Goal: Information Seeking & Learning: Check status

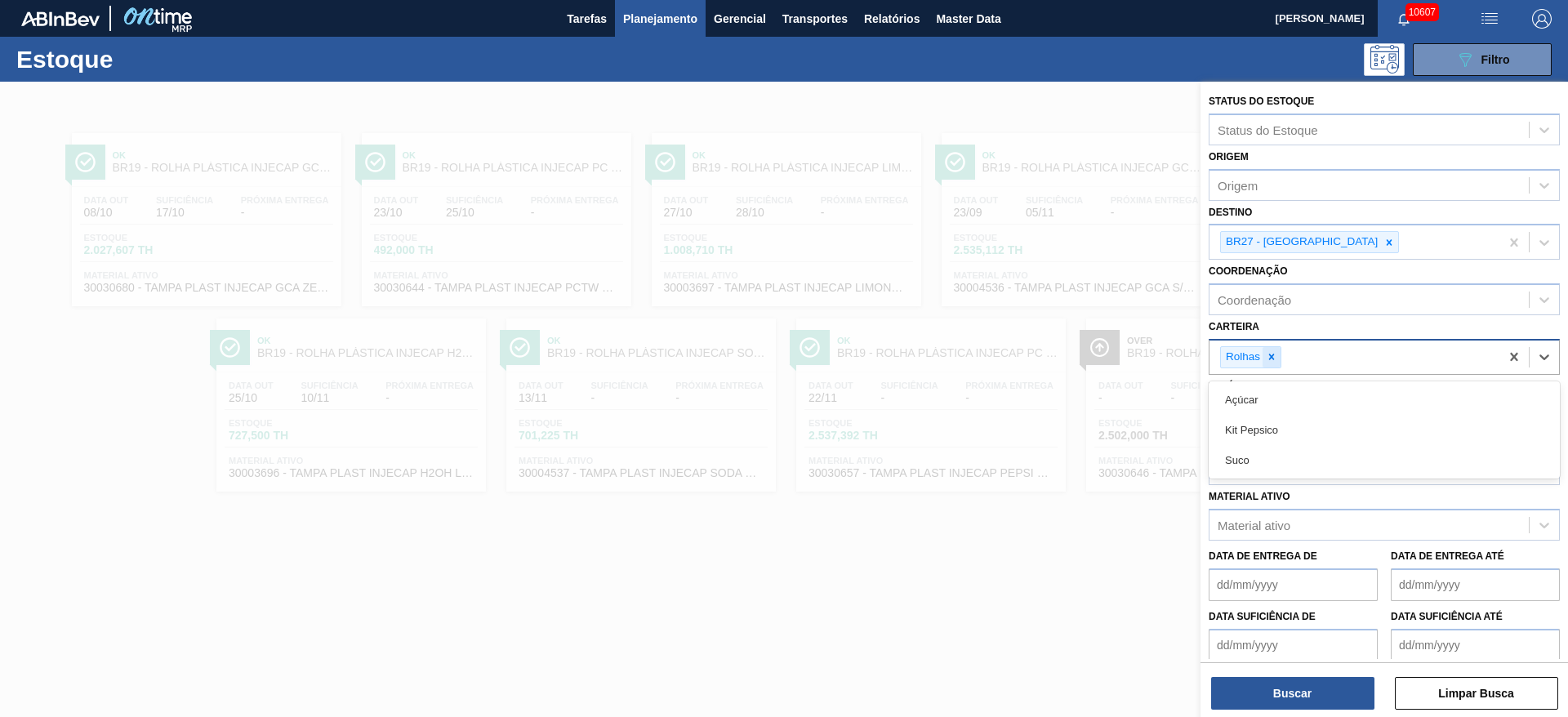
click at [1278, 359] on div "Rolhas" at bounding box center [1250, 358] width 62 height 22
click at [1278, 359] on div at bounding box center [1271, 358] width 18 height 21
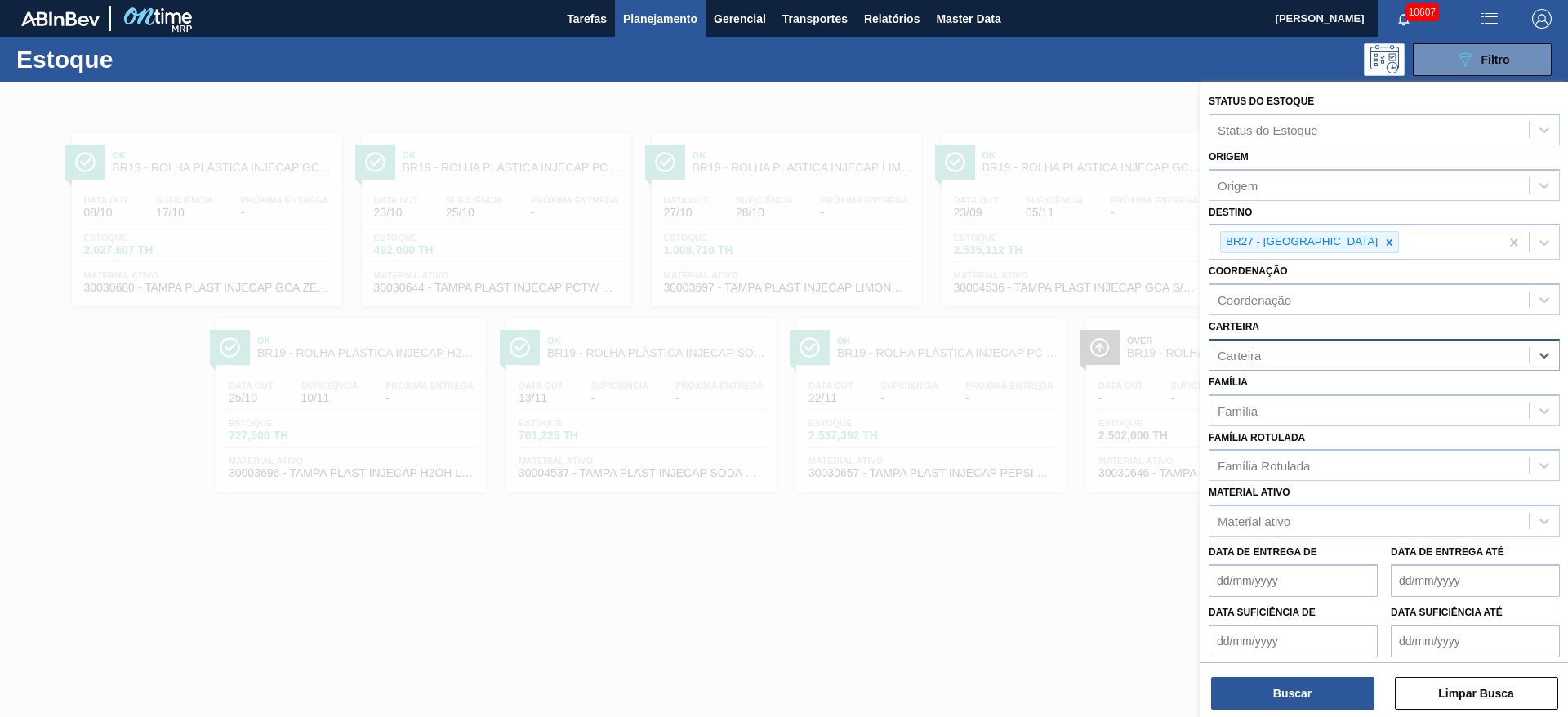
click at [1278, 359] on div "Carteira" at bounding box center [1369, 354] width 319 height 23
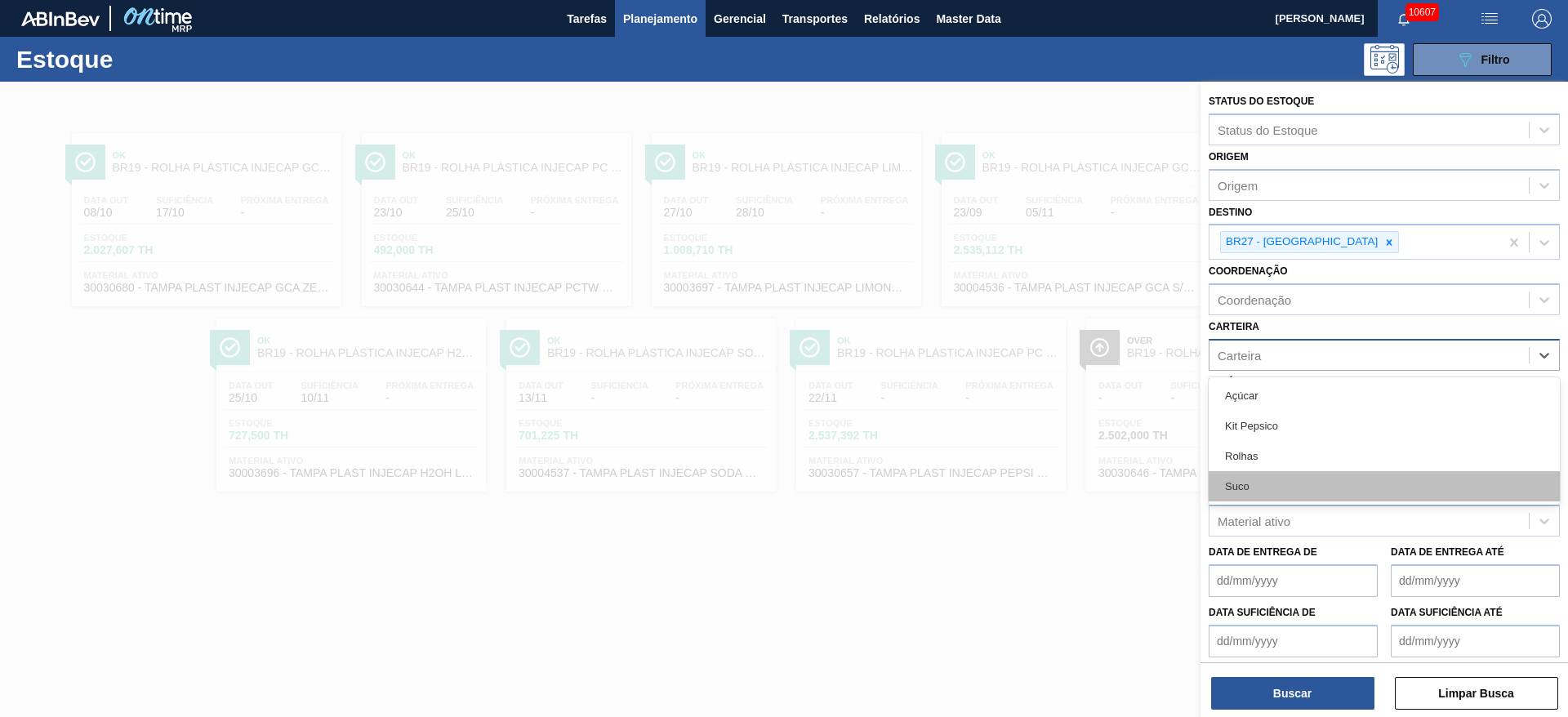
click at [1267, 490] on div "Suco" at bounding box center [1384, 485] width 351 height 30
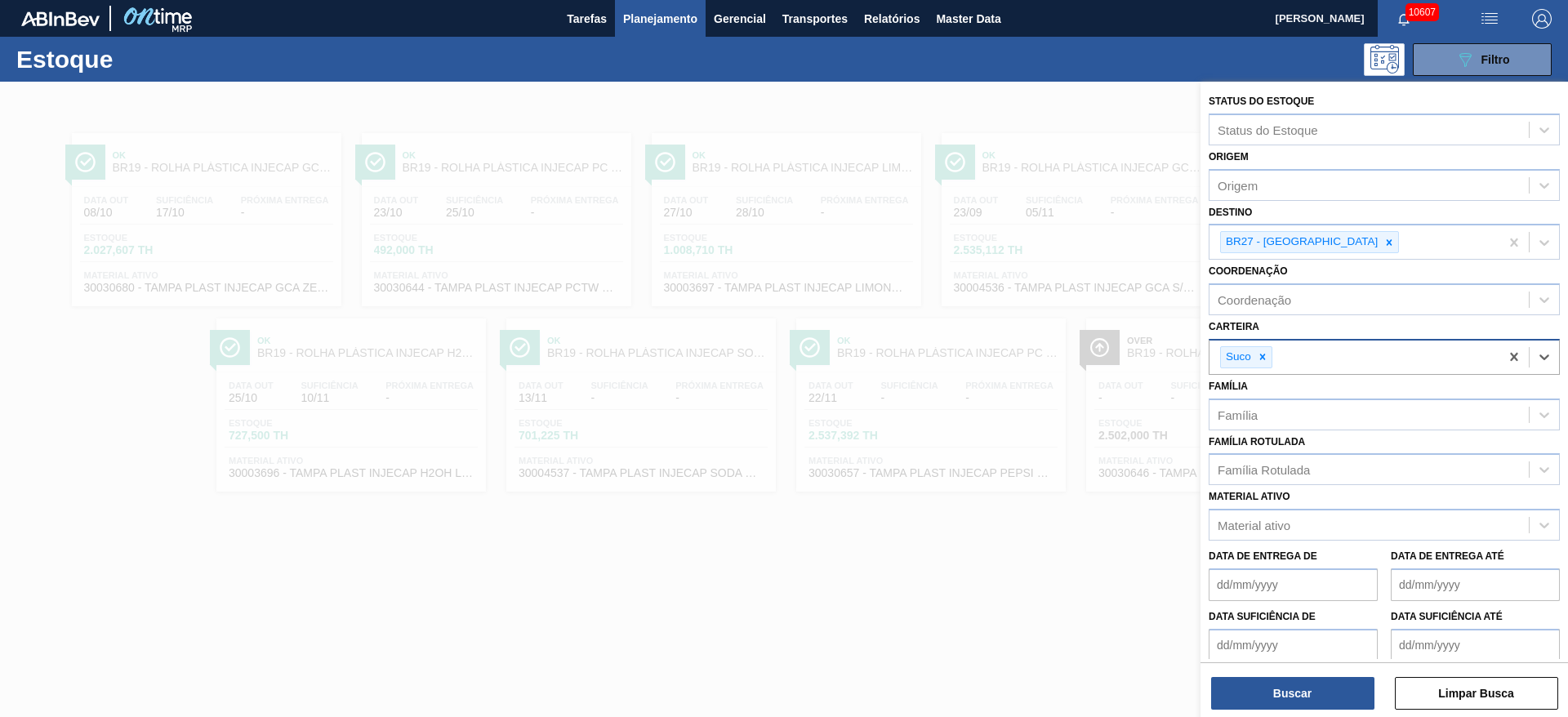
click at [1274, 711] on div "Status do Estoque Status do Estoque Origem Origem Destino BR27 - Nova Minas Coo…" at bounding box center [1383, 401] width 367 height 639
click at [1276, 692] on button "Buscar" at bounding box center [1293, 693] width 163 height 33
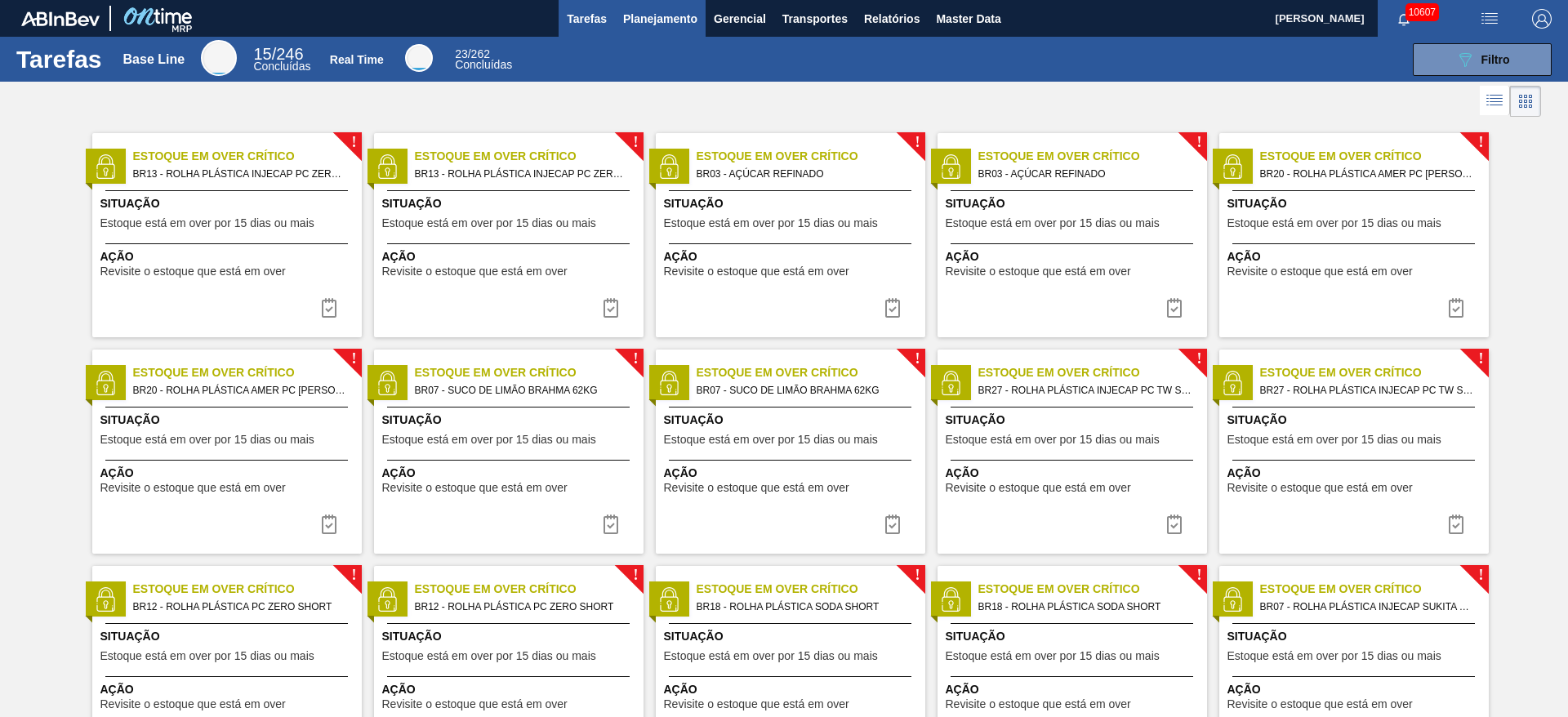
click at [640, 27] on span "Planejamento" at bounding box center [660, 19] width 75 height 20
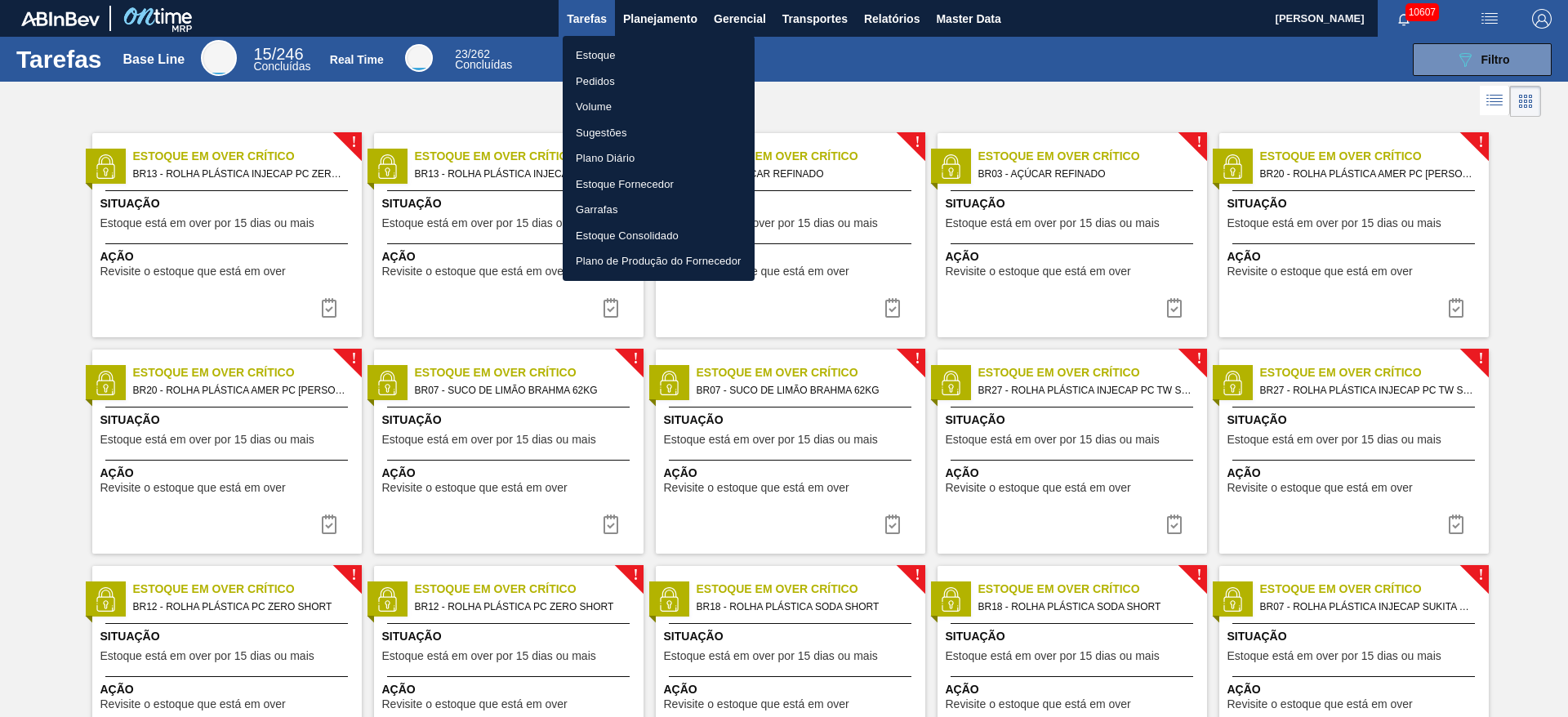
click at [651, 51] on li "Estoque" at bounding box center [657, 55] width 191 height 26
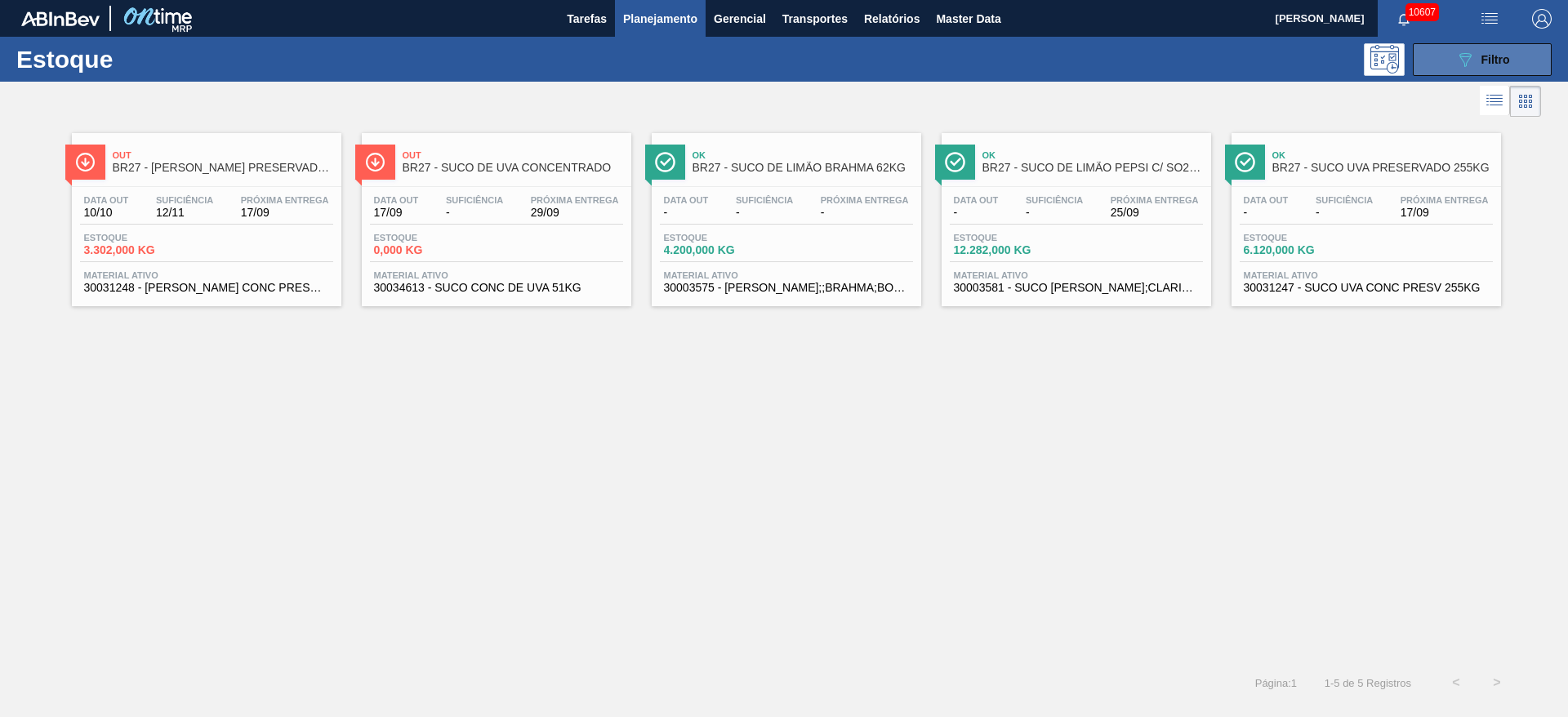
click at [1443, 56] on button "089F7B8B-B2A5-4AFE-B5C0-19BA573D28AC Filtro" at bounding box center [1482, 59] width 139 height 33
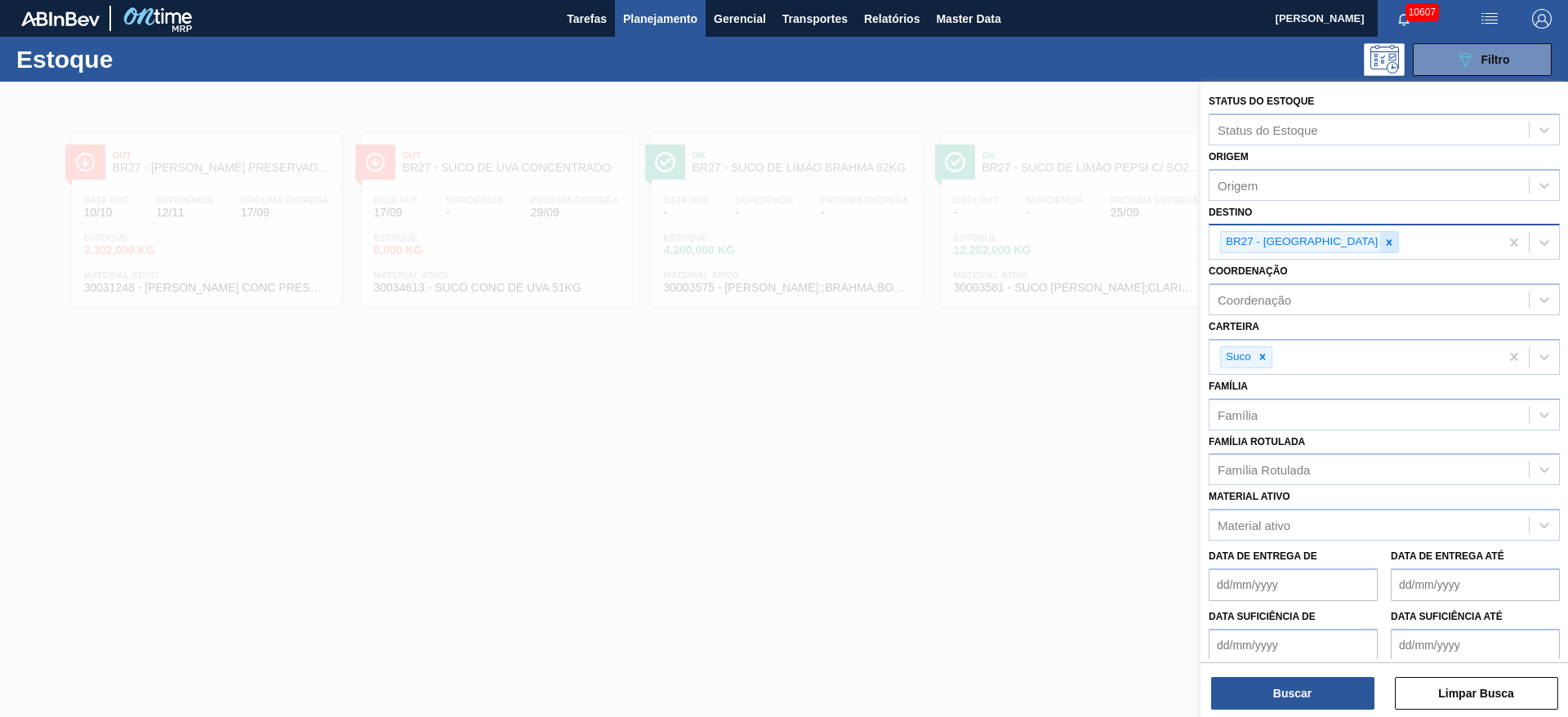
click at [1380, 234] on div at bounding box center [1389, 242] width 18 height 21
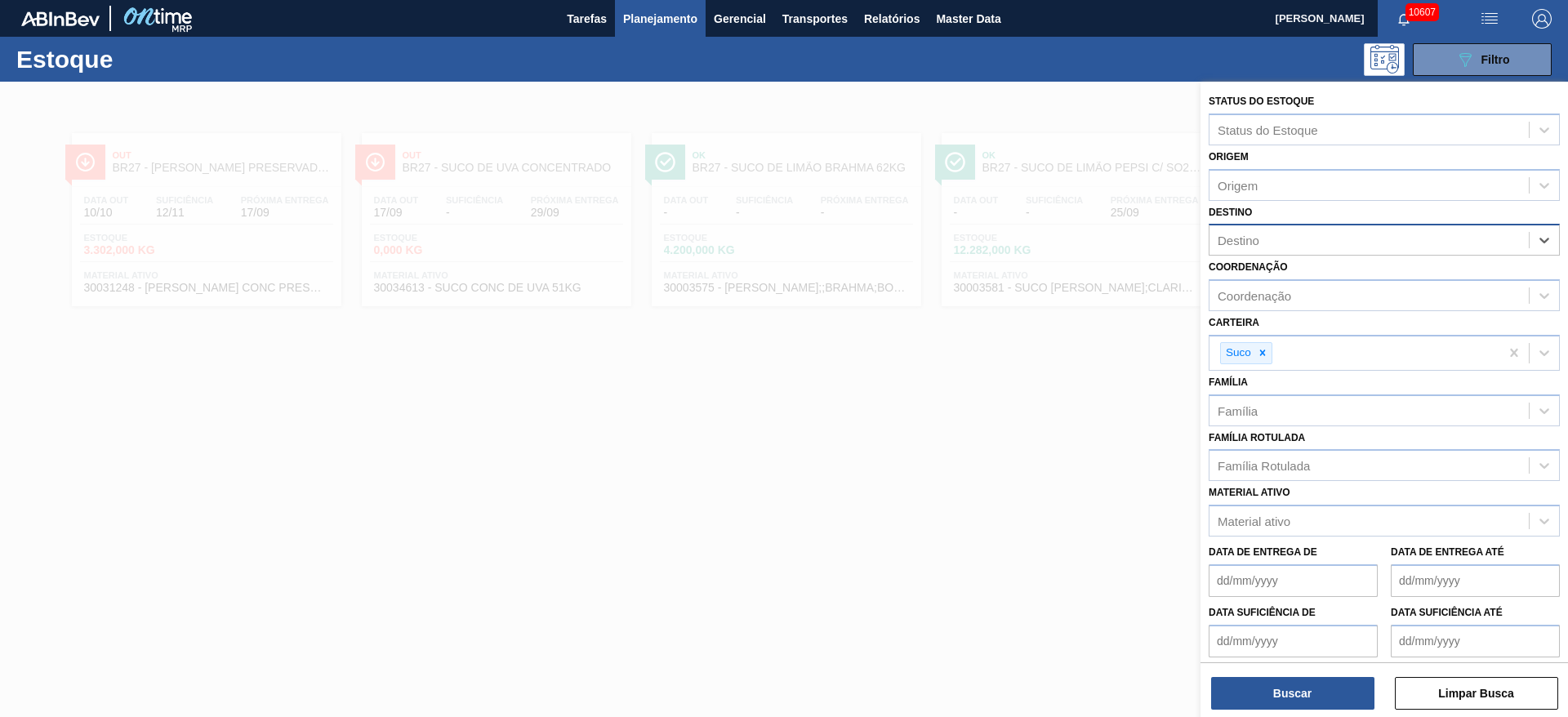
type input "14"
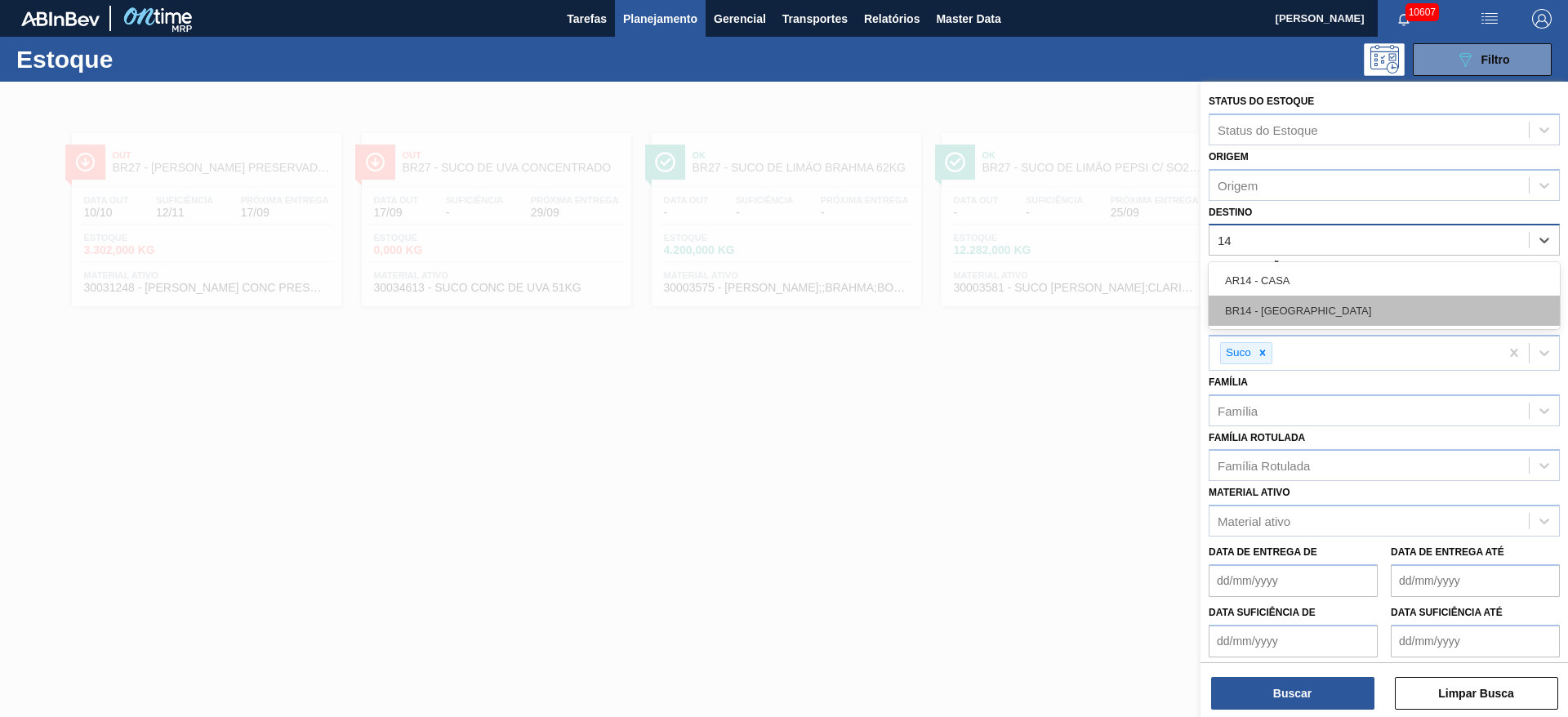
click at [1283, 305] on div "BR14 - Curitibana" at bounding box center [1384, 311] width 351 height 30
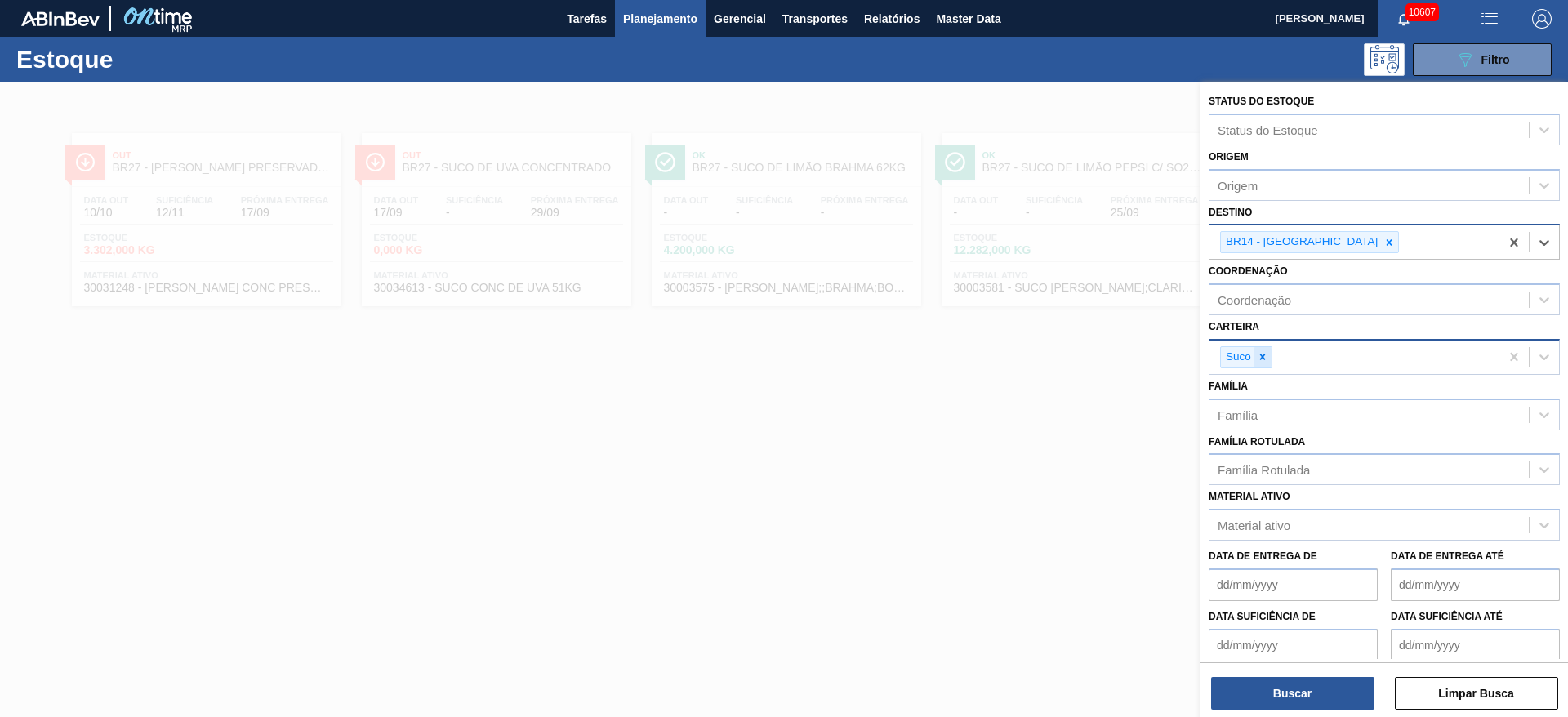
click at [1264, 356] on icon at bounding box center [1263, 357] width 11 height 11
click at [1264, 356] on div "Suco" at bounding box center [1354, 358] width 290 height 34
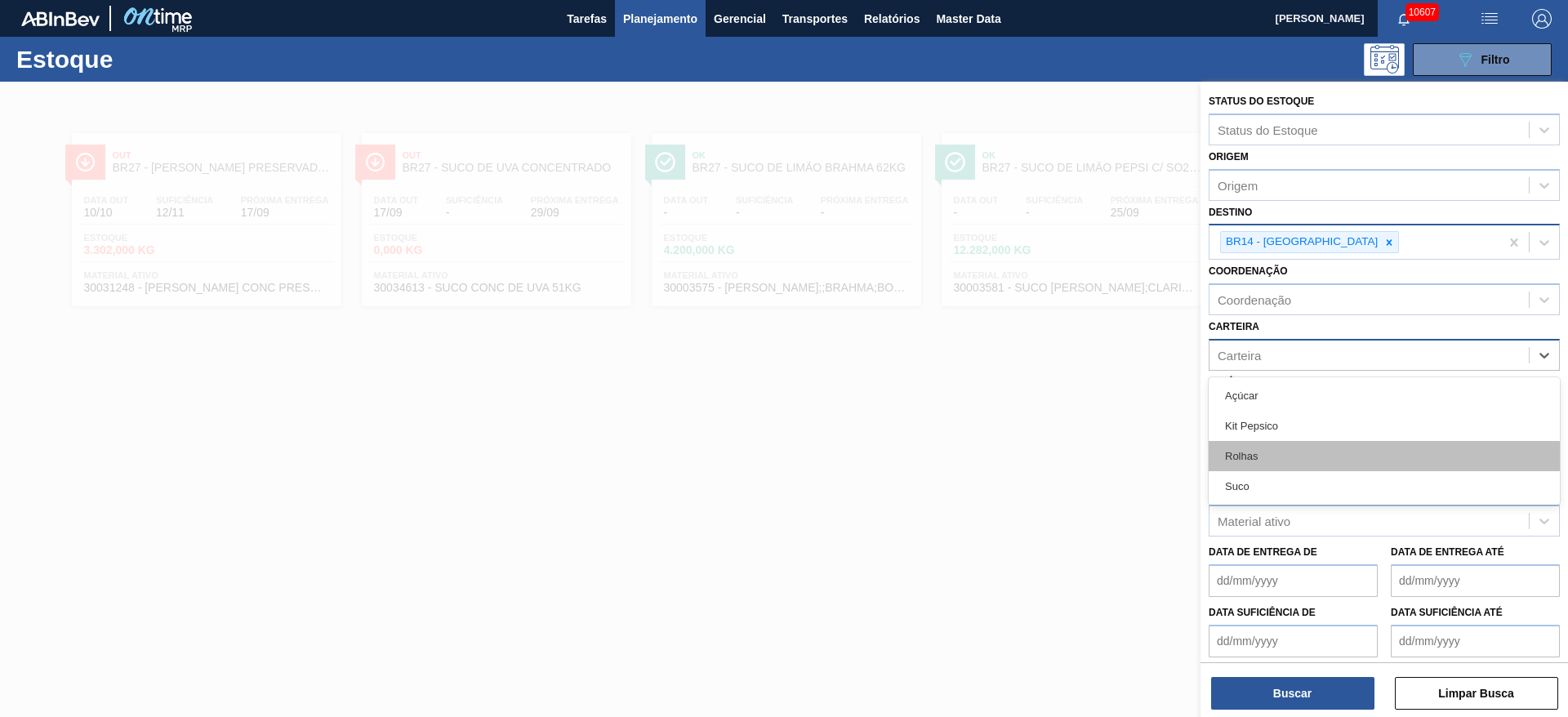
click at [1281, 459] on div "Rolhas" at bounding box center [1384, 456] width 351 height 30
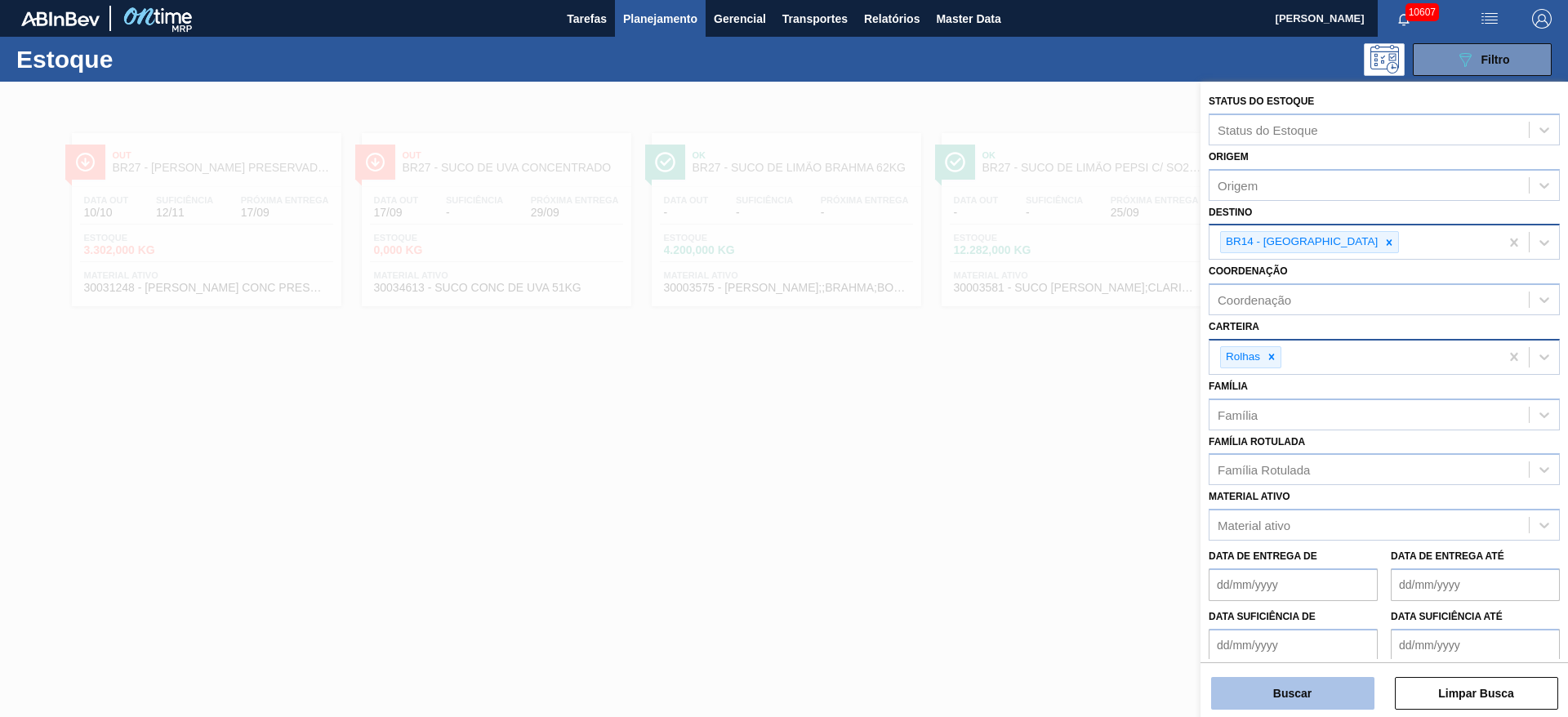
click at [1304, 694] on button "Buscar" at bounding box center [1293, 693] width 163 height 33
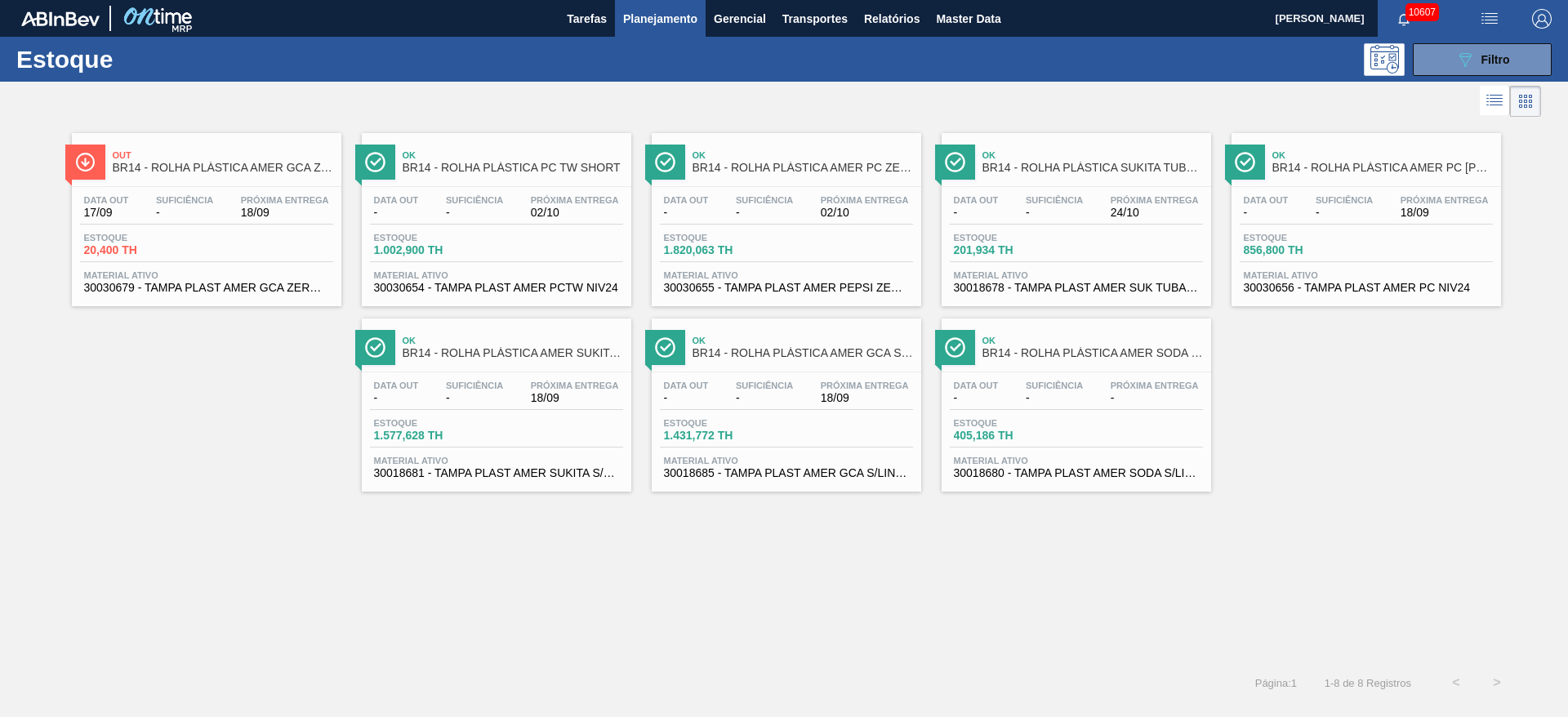
drag, startPoint x: 1127, startPoint y: 190, endPoint x: 1227, endPoint y: 195, distance: 100.1
click at [1450, 62] on button "089F7B8B-B2A5-4AFE-B5C0-19BA573D28AC Filtro" at bounding box center [1482, 59] width 139 height 33
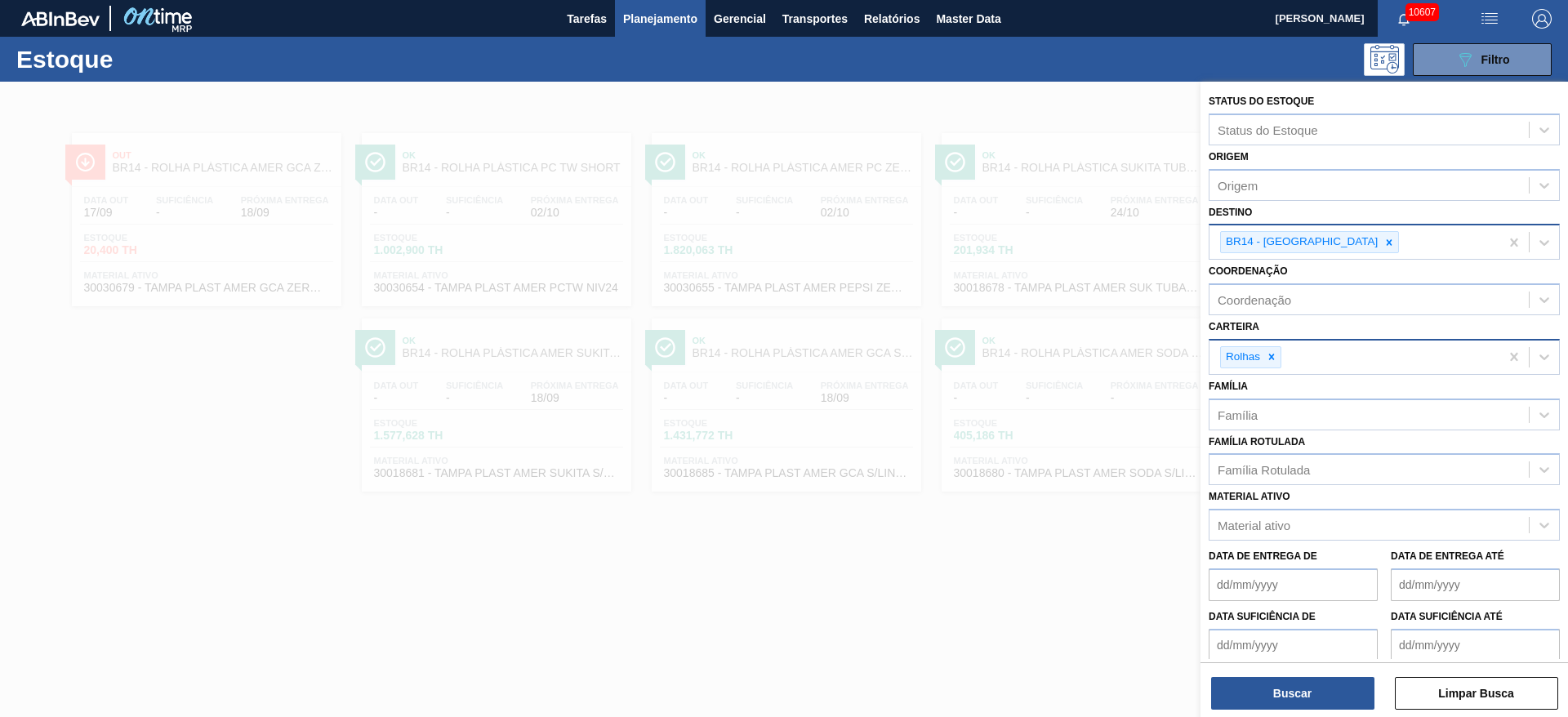
click at [1383, 244] on icon at bounding box center [1389, 243] width 11 height 11
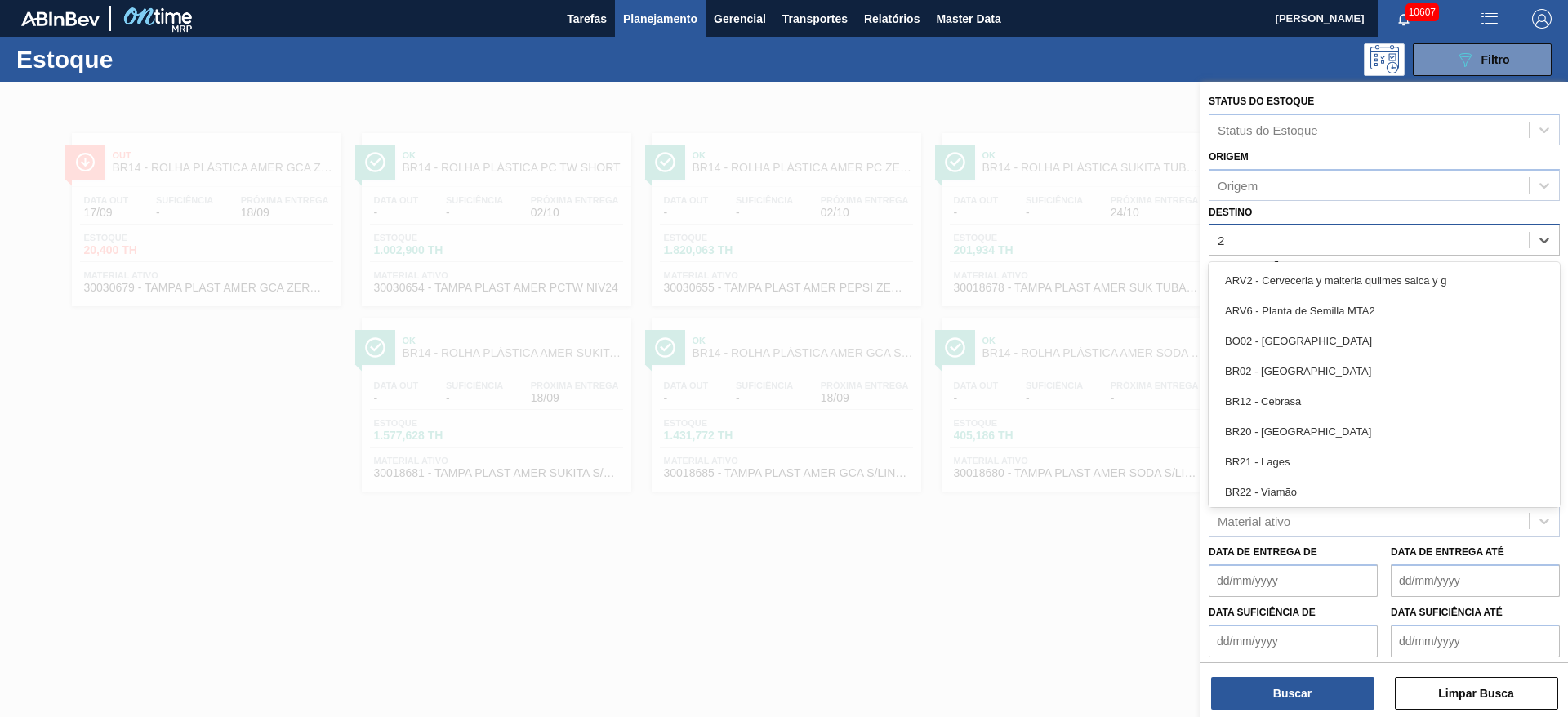
type input "27"
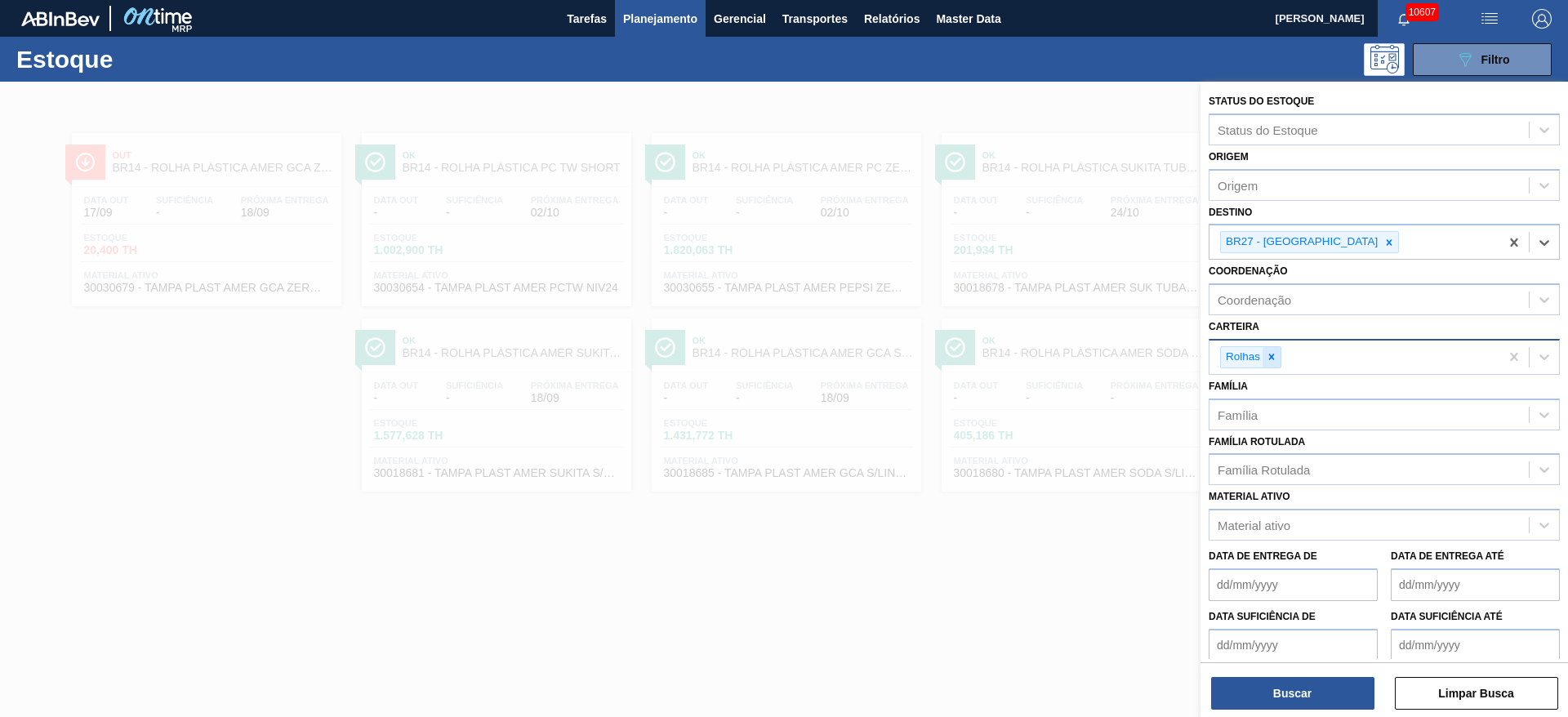
click at [1264, 349] on div at bounding box center [1271, 358] width 18 height 21
click at [1264, 349] on div "Carteira" at bounding box center [1369, 354] width 319 height 23
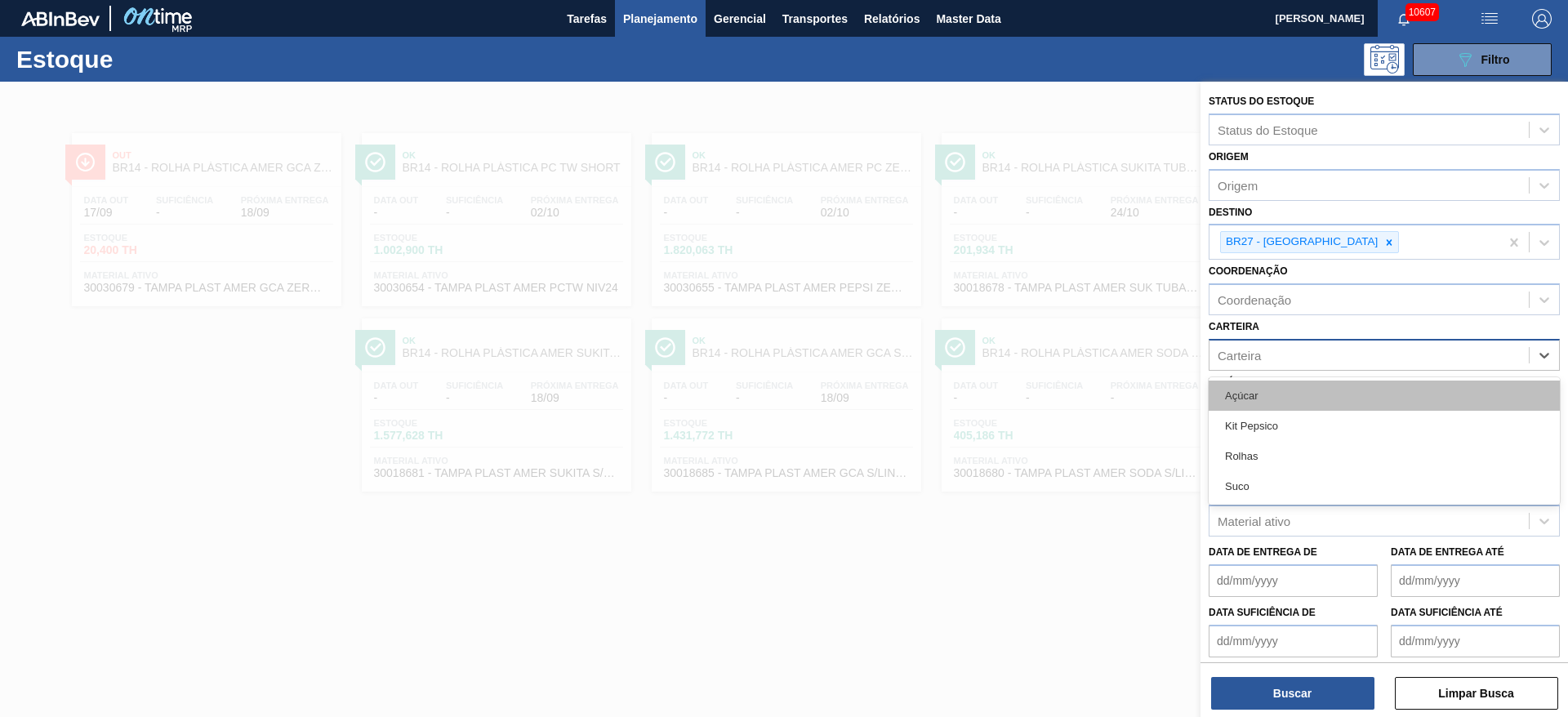
click at [1265, 380] on div "Açúcar" at bounding box center [1384, 395] width 351 height 30
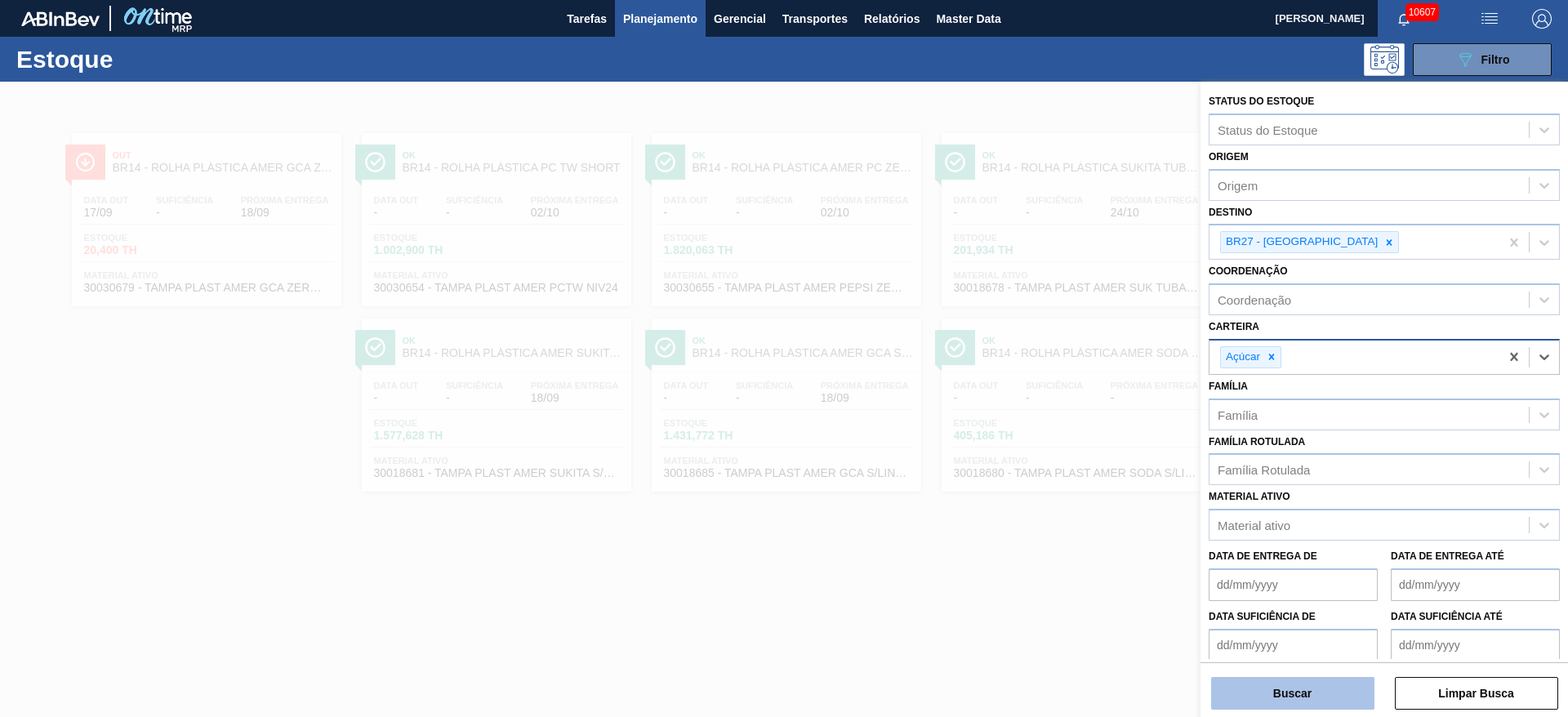
click at [1299, 709] on button "Buscar" at bounding box center [1293, 693] width 163 height 33
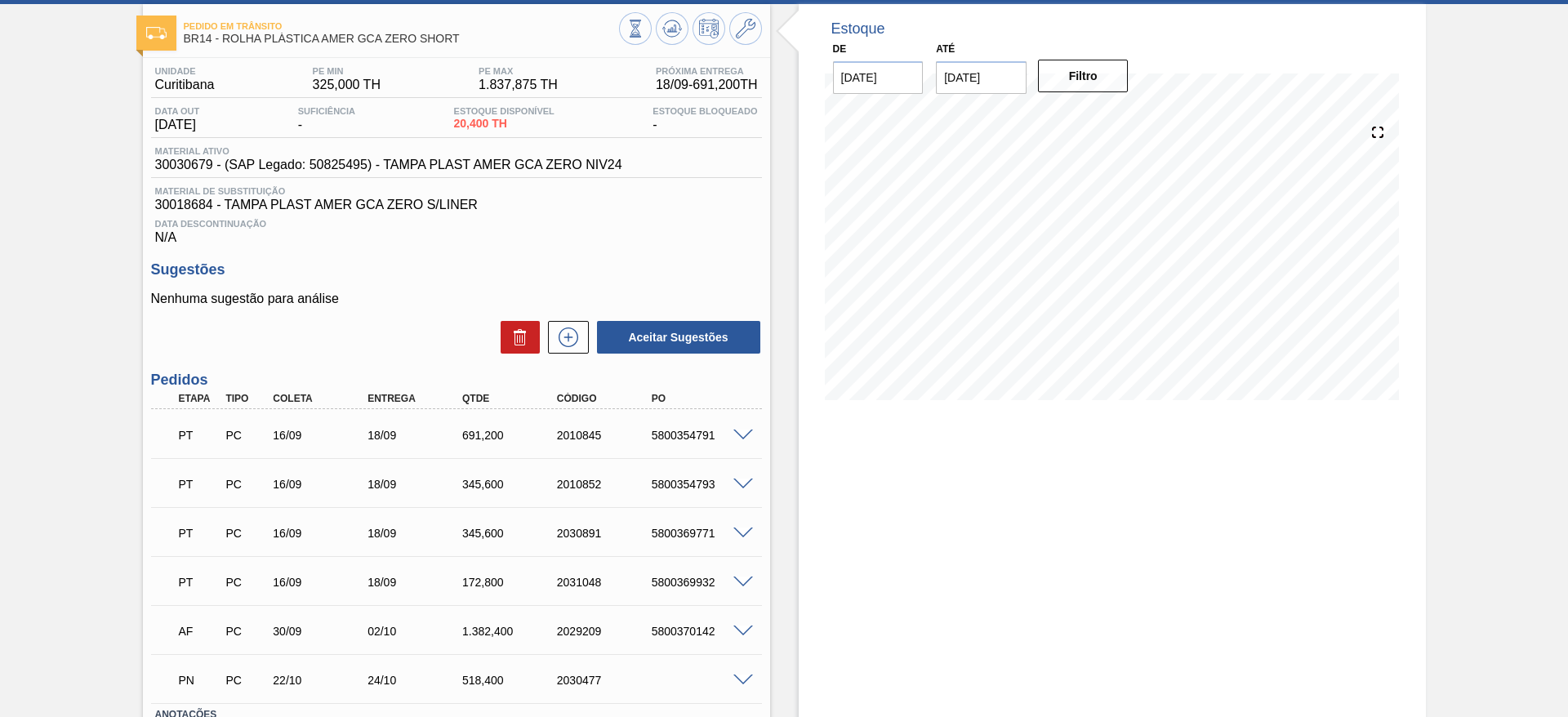
scroll to position [122, 0]
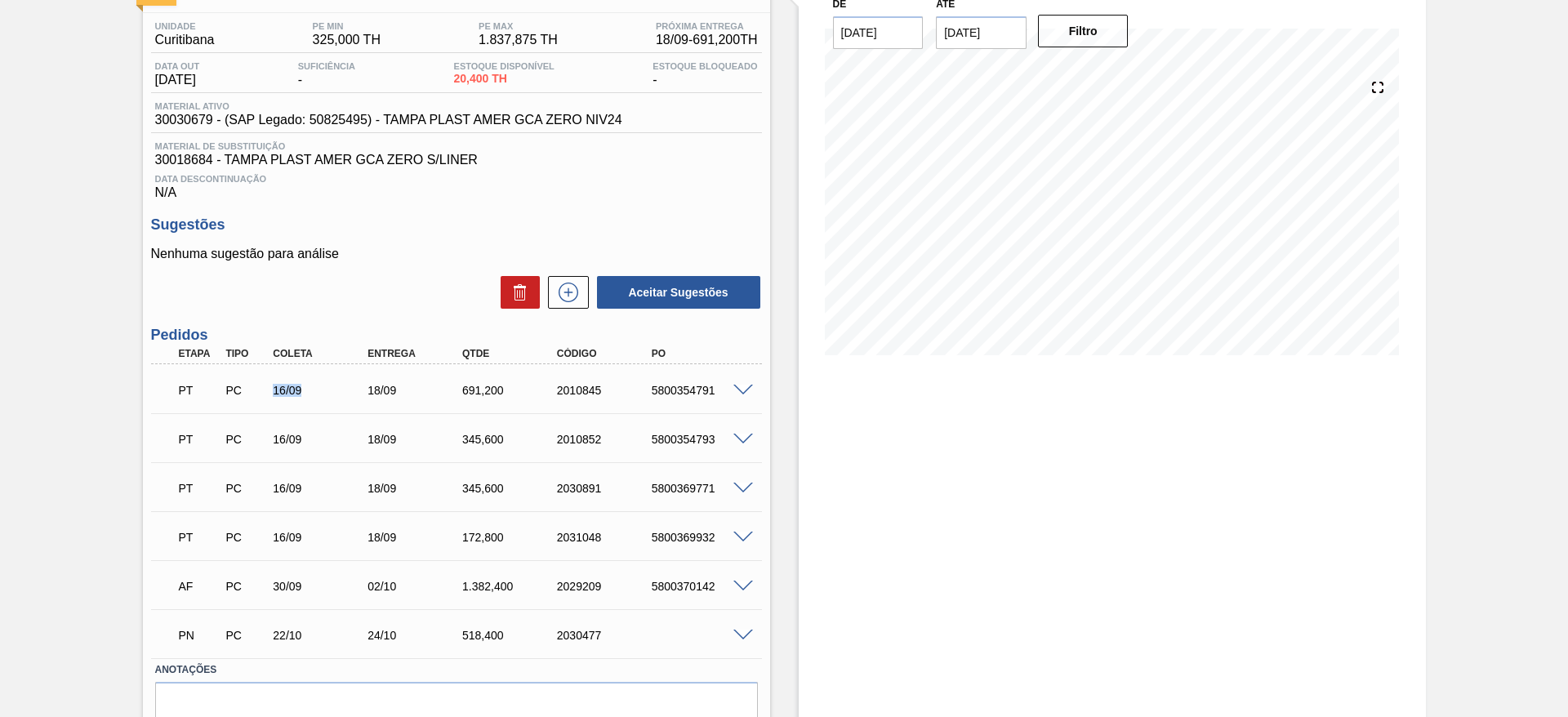
drag, startPoint x: 263, startPoint y: 391, endPoint x: 307, endPoint y: 409, distance: 47.5
click at [299, 401] on div "PT PC 16/09 18/09 691,200 2010845 5800354791" at bounding box center [452, 388] width 568 height 33
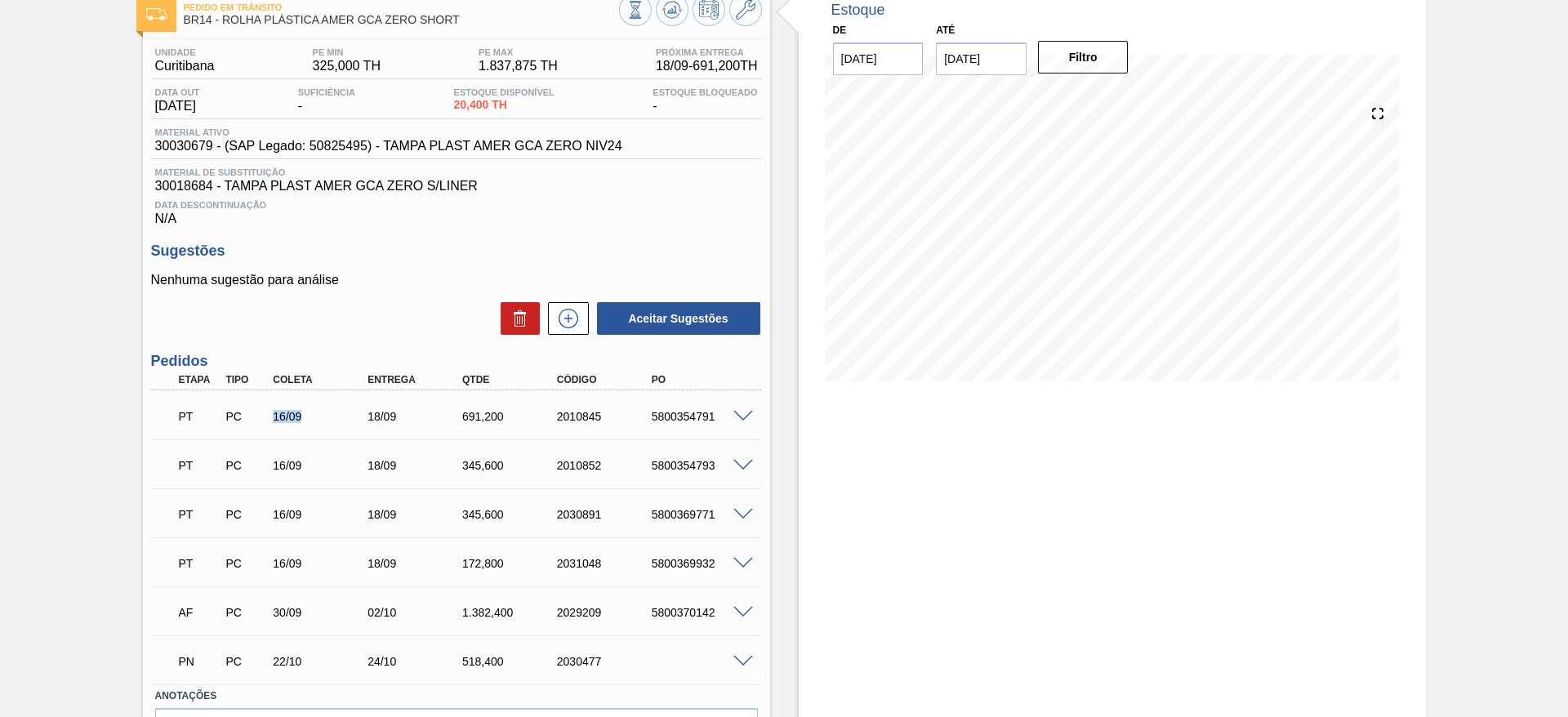
scroll to position [198, 0]
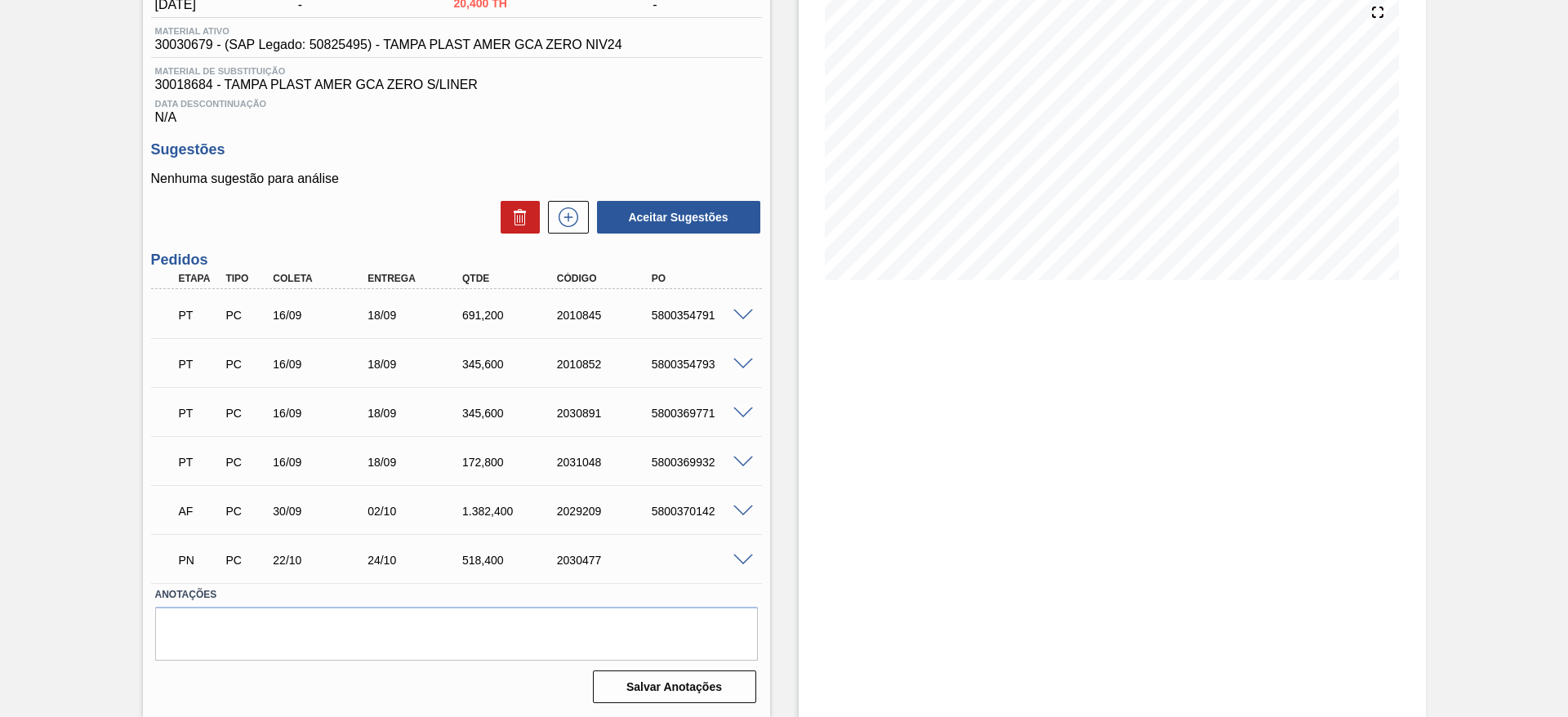
click at [477, 460] on div "172,800" at bounding box center [511, 462] width 106 height 13
click at [481, 412] on div "345,600" at bounding box center [511, 413] width 106 height 13
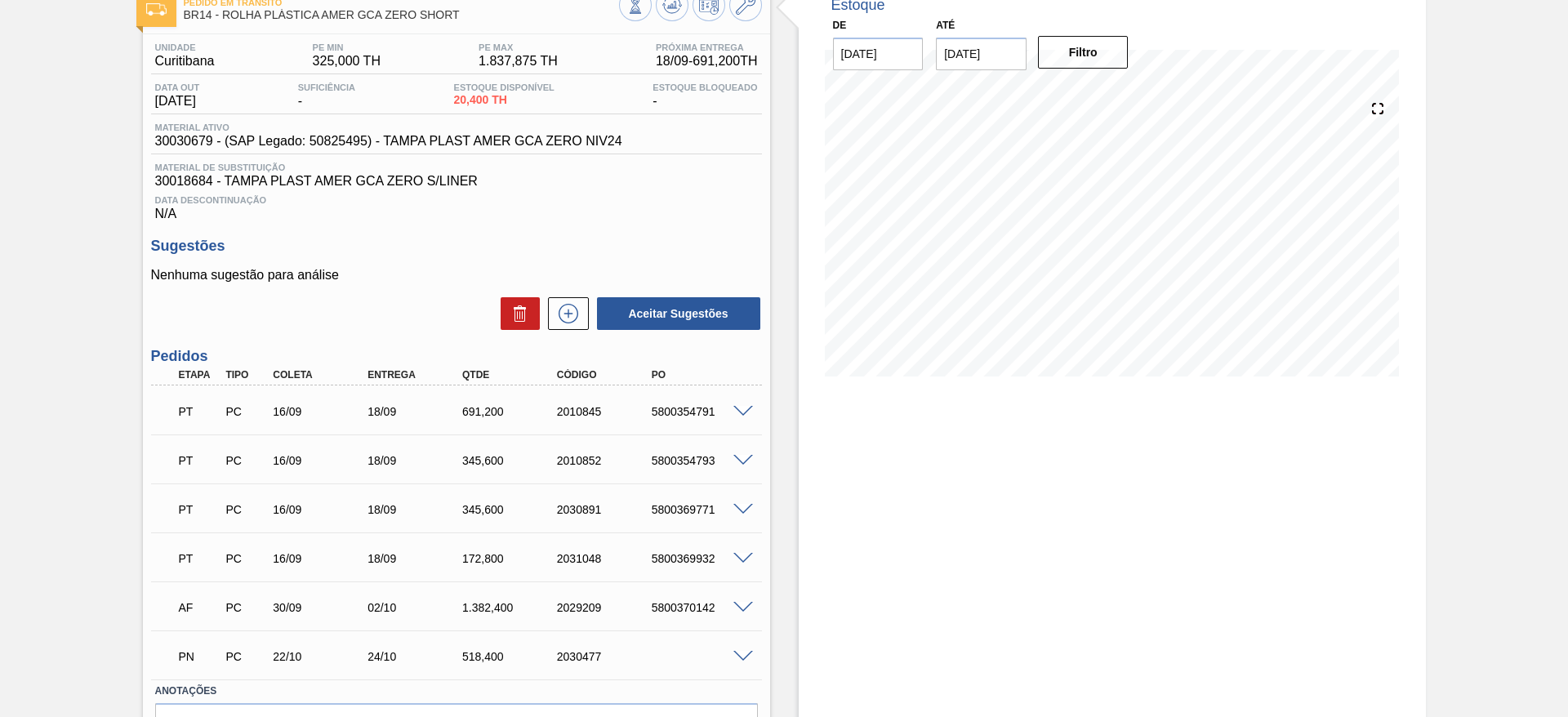
scroll to position [0, 0]
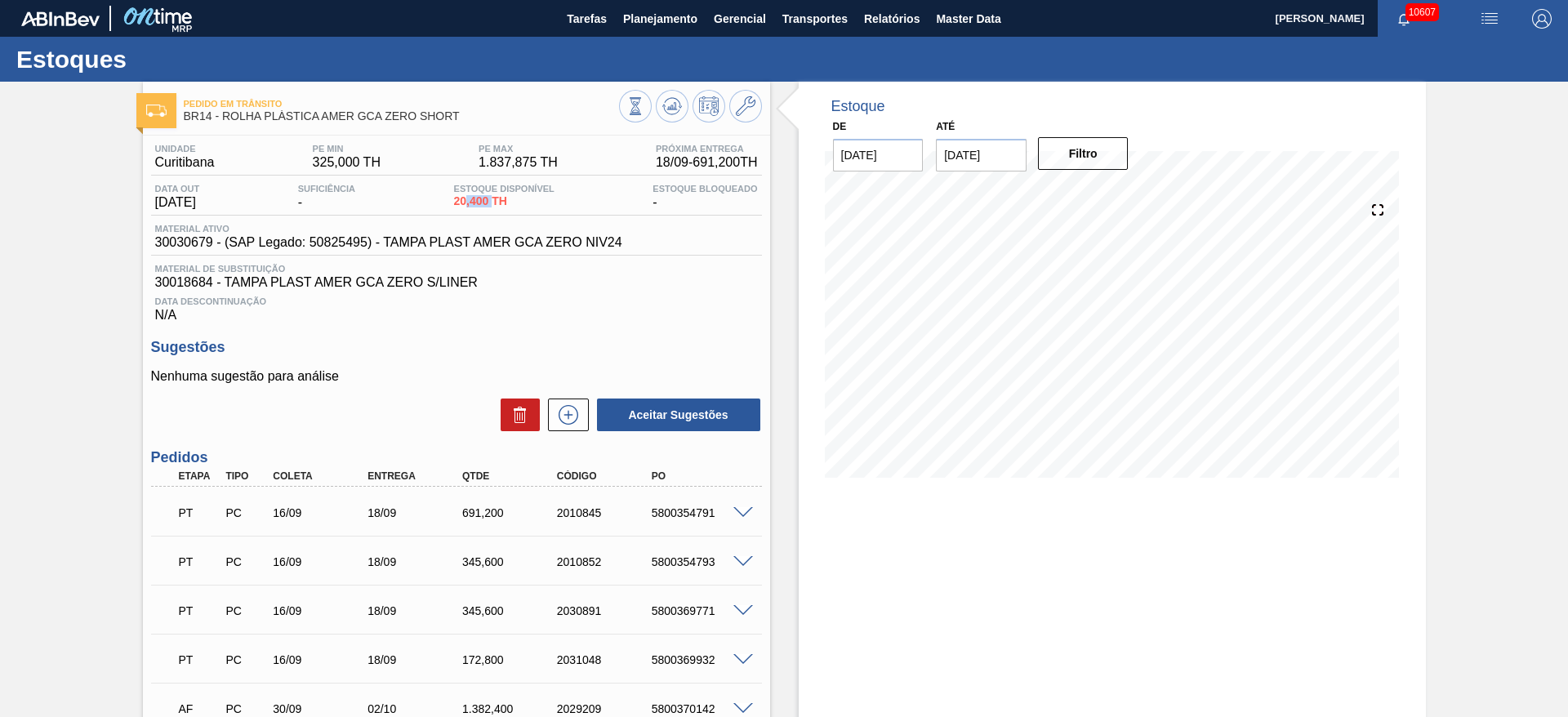
drag, startPoint x: 470, startPoint y: 204, endPoint x: 506, endPoint y: 204, distance: 36.0
click at [506, 204] on span "20,400 TH" at bounding box center [504, 201] width 101 height 12
click at [802, 551] on div "Estoque De 17/09/2025 Até 01/11/2025 Filtro 07/10 Projeção de Estoque 2,355.048…" at bounding box center [1111, 498] width 627 height 833
drag, startPoint x: 37, startPoint y: 283, endPoint x: 91, endPoint y: 368, distance: 100.7
click at [49, 289] on div "Pedido em Trânsito BR14 - ROLHA PLÁSTICA AMER GCA ZERO SHORT Unidade Curitibana…" at bounding box center [784, 498] width 1568 height 833
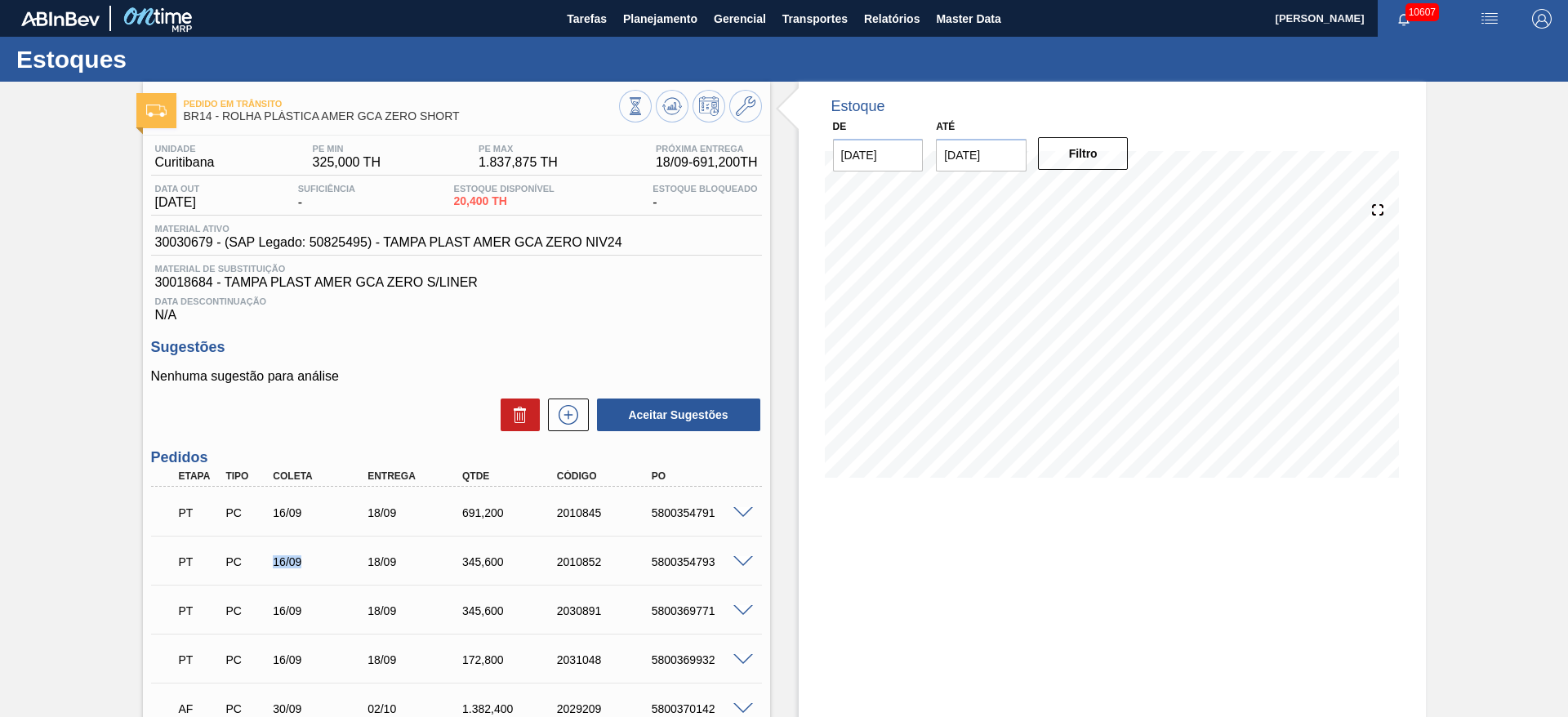
drag, startPoint x: 303, startPoint y: 557, endPoint x: 263, endPoint y: 557, distance: 40.0
click at [263, 557] on div "16/09" at bounding box center [309, 562] width 94 height 13
drag, startPoint x: 60, startPoint y: 329, endPoint x: 134, endPoint y: 211, distance: 139.3
click at [60, 329] on div "Pedido em Trânsito BR14 - ROLHA PLÁSTICA AMER GCA ZERO SHORT Unidade Curitibana…" at bounding box center [784, 498] width 1568 height 833
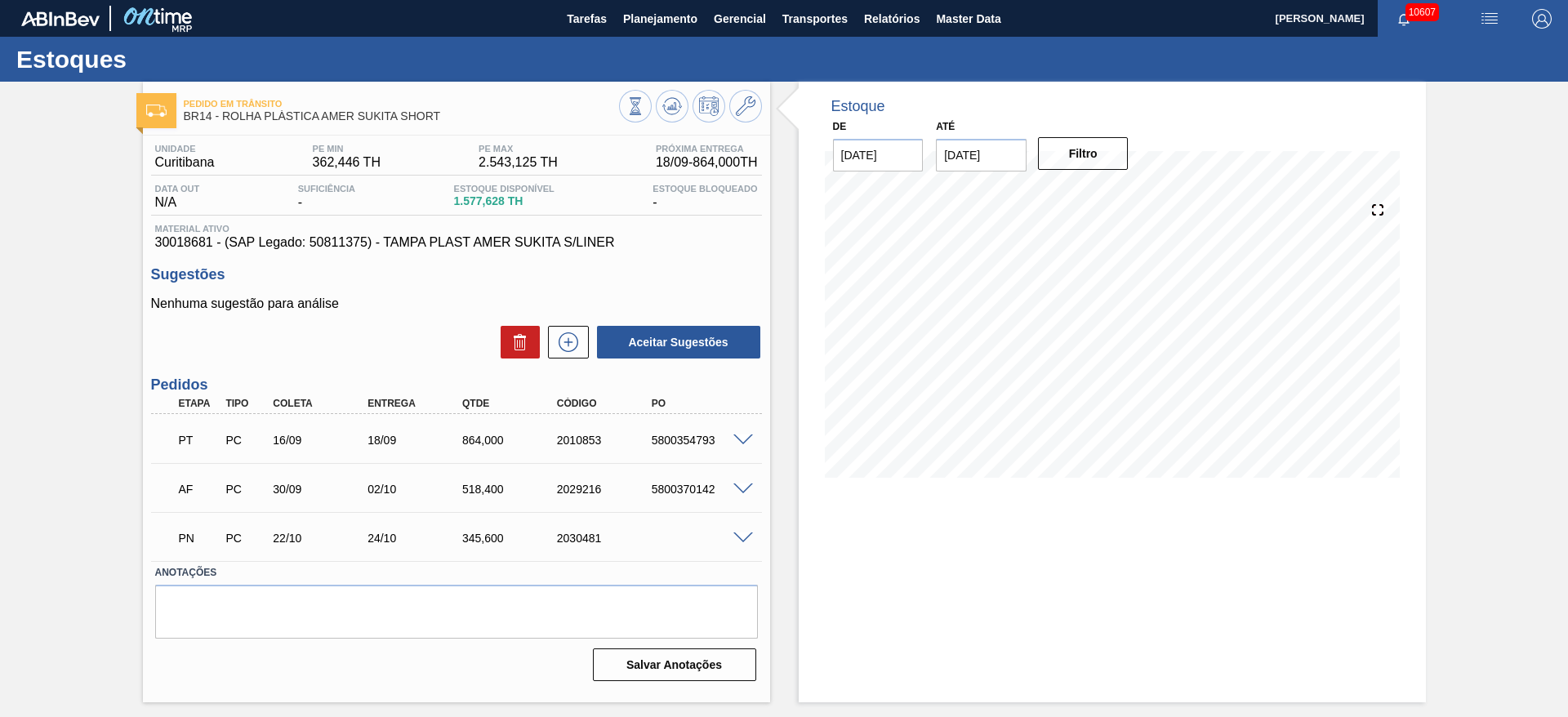
click at [743, 432] on div at bounding box center [745, 438] width 33 height 12
click at [742, 446] on div "PT PC 16/09 18/09 864,000 2010853 5800354793" at bounding box center [457, 439] width 611 height 41
click at [739, 439] on span at bounding box center [742, 440] width 20 height 12
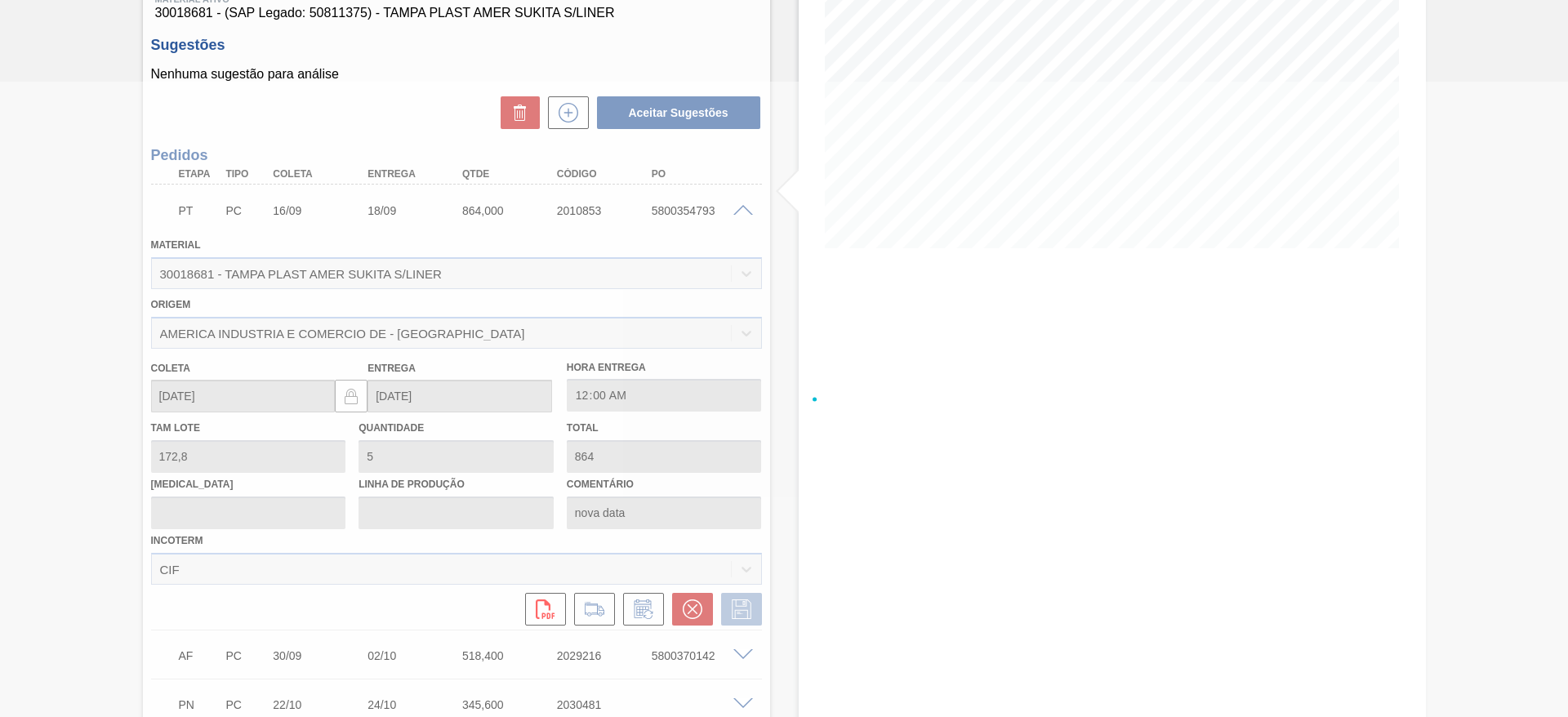
scroll to position [231, 0]
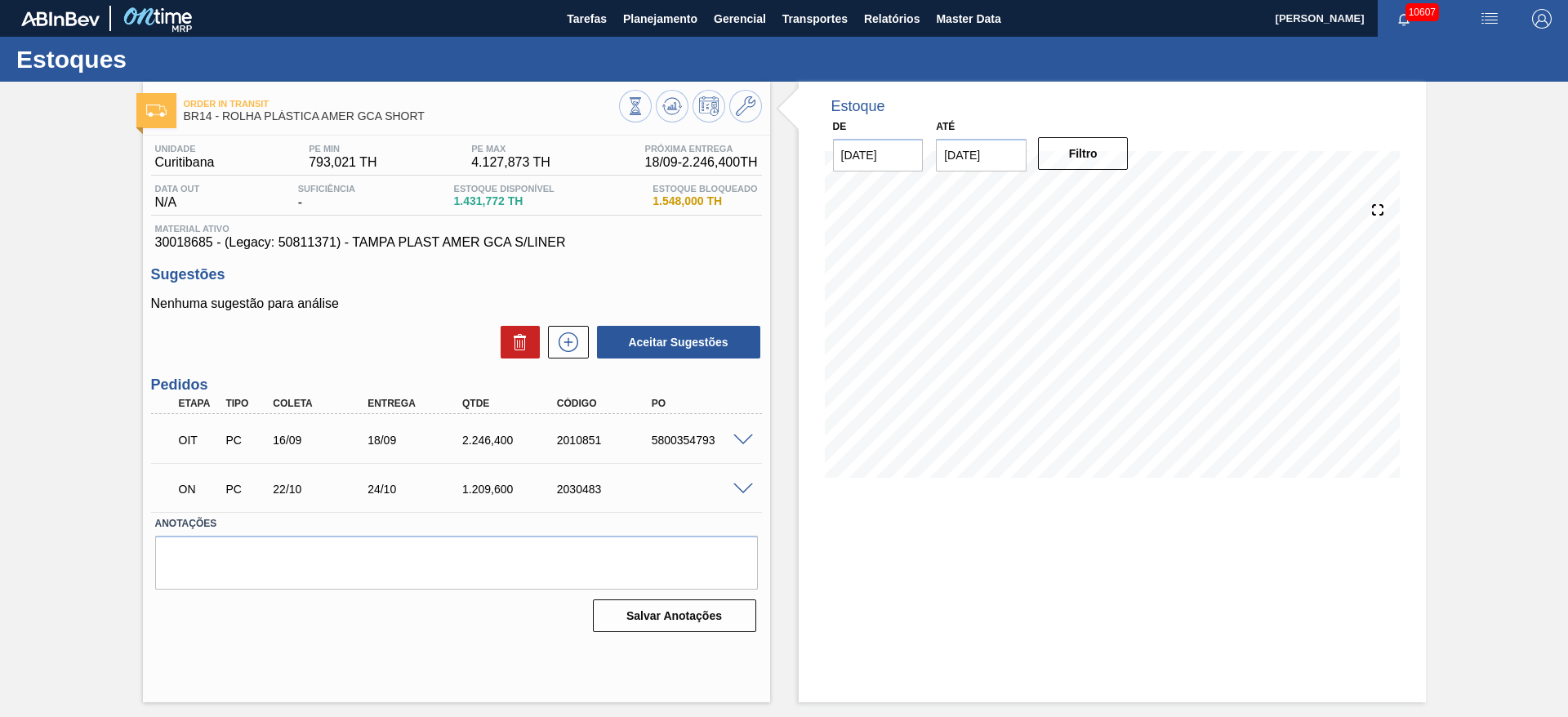
click at [745, 432] on div at bounding box center [745, 438] width 33 height 12
click at [744, 432] on div at bounding box center [745, 438] width 33 height 12
click at [746, 442] on span at bounding box center [742, 440] width 20 height 12
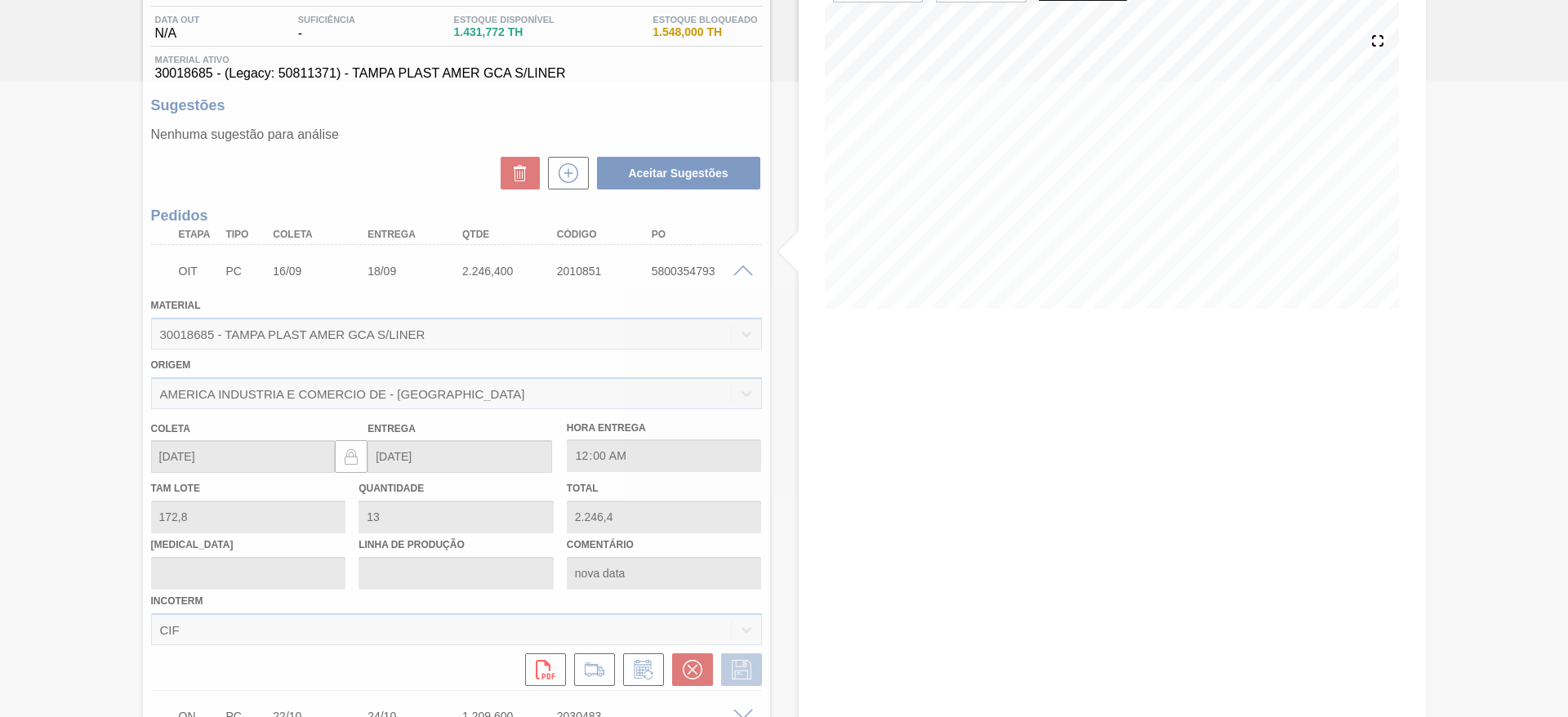
scroll to position [172, 0]
